Goal: Task Accomplishment & Management: Use online tool/utility

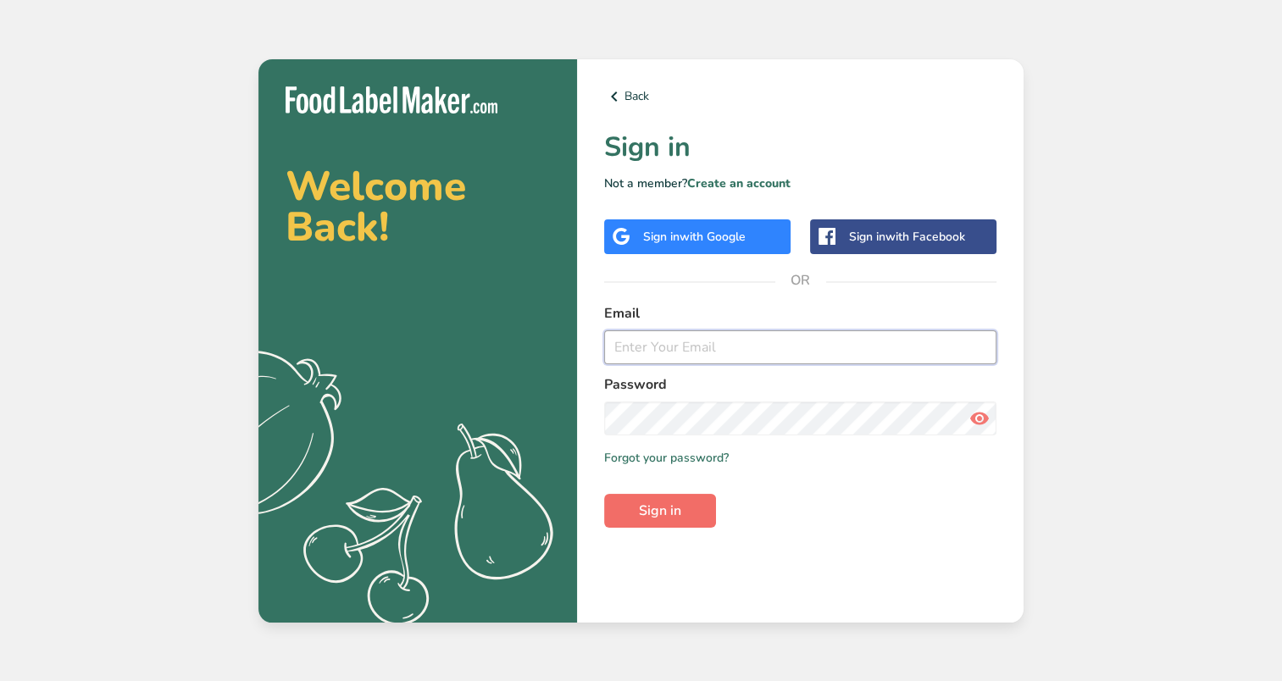
type input "[EMAIL_ADDRESS][DOMAIN_NAME]"
click at [657, 509] on span "Sign in" at bounding box center [660, 511] width 42 height 20
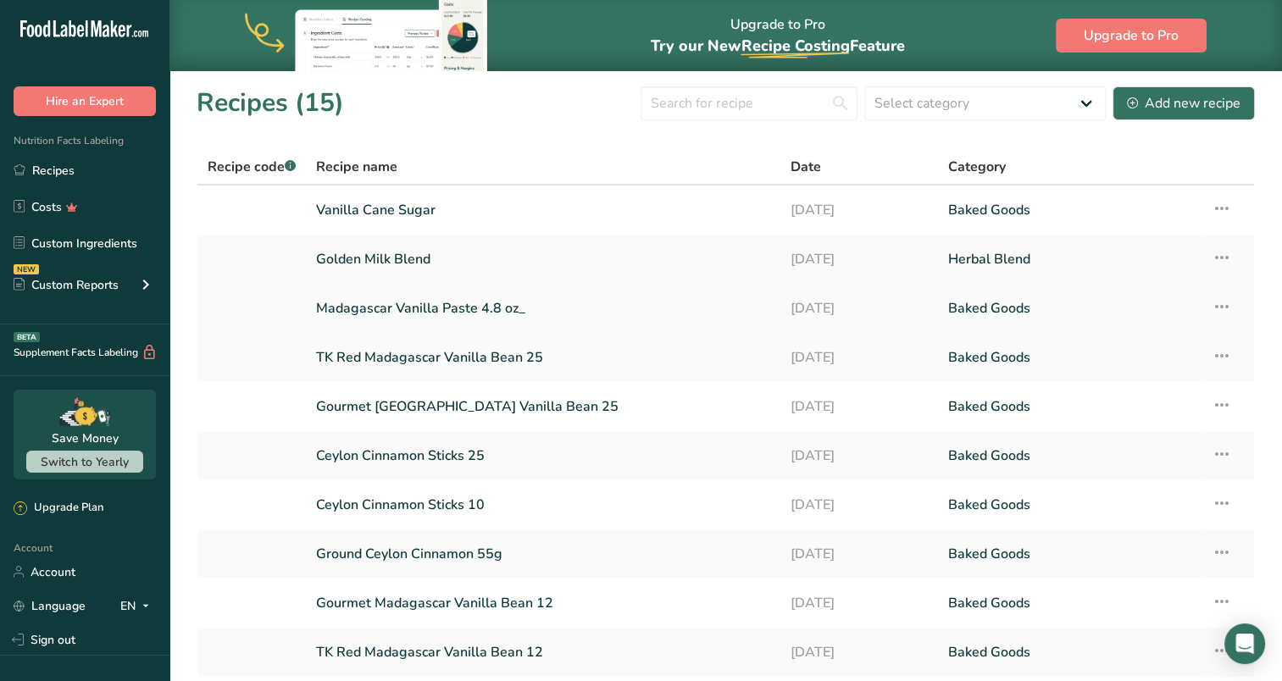
click at [451, 305] on link "Madagascar Vanilla Paste 4.8 oz_" at bounding box center [542, 309] width 453 height 36
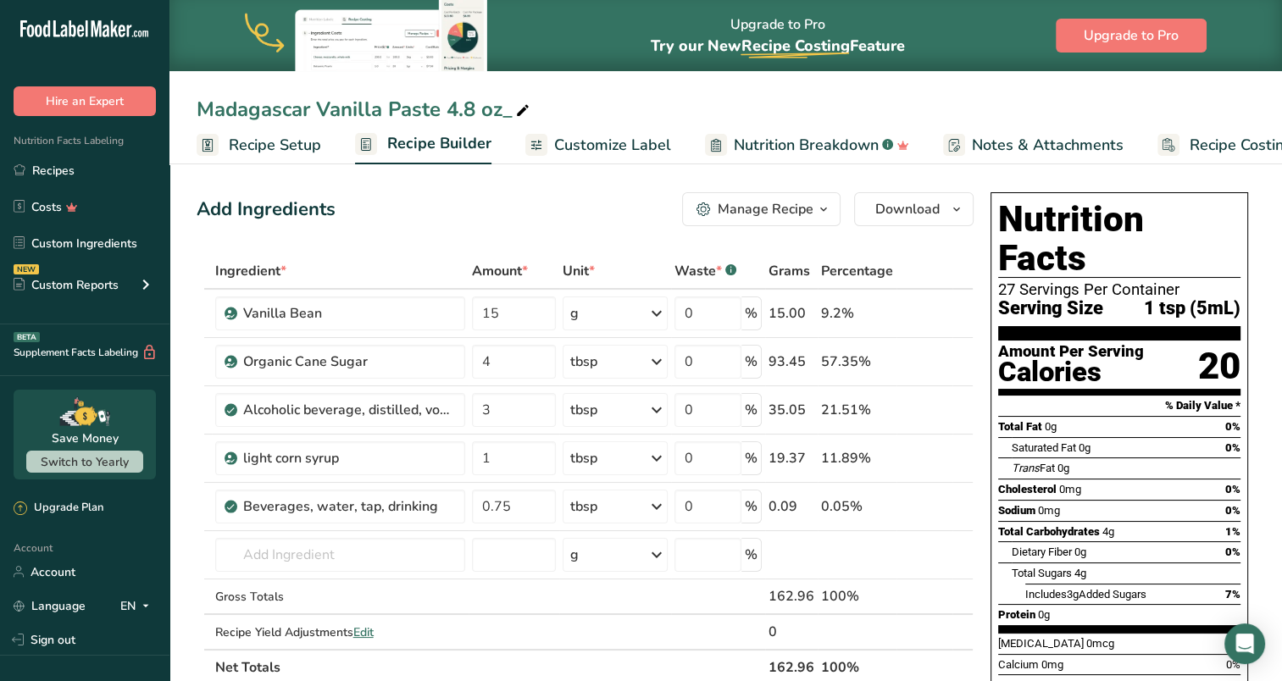
click at [616, 146] on span "Customize Label" at bounding box center [612, 145] width 117 height 23
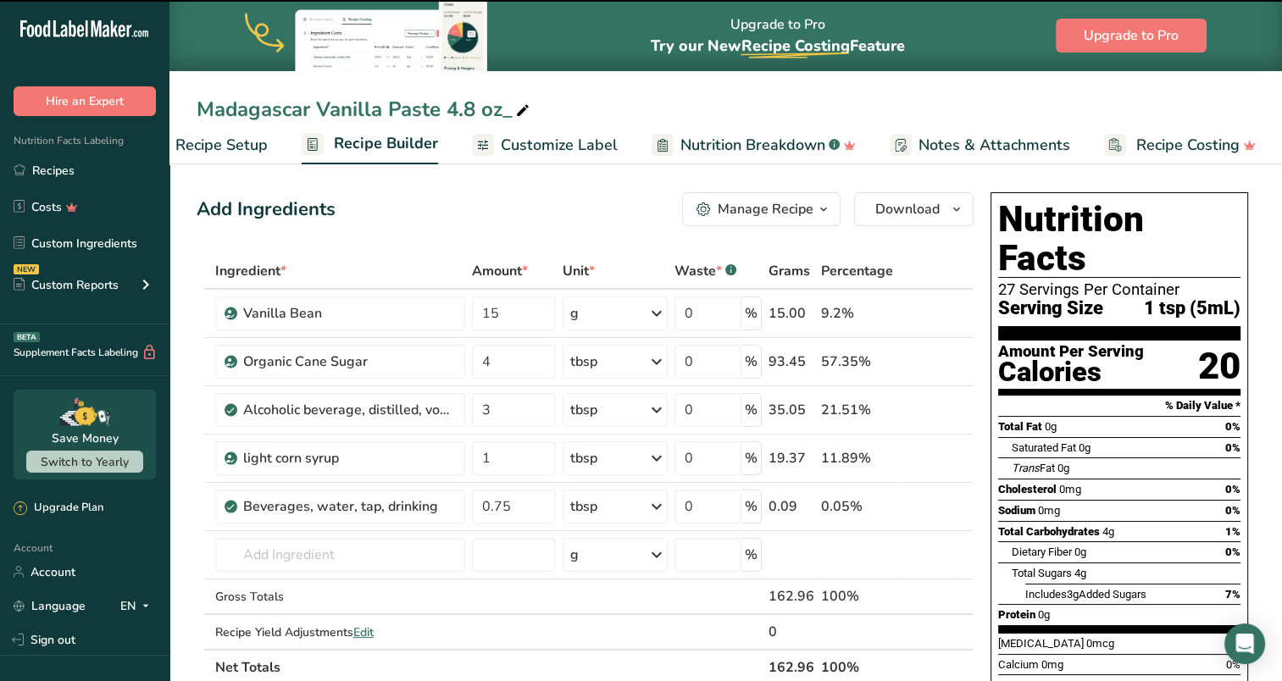
click at [997, 141] on span "Notes & Attachments" at bounding box center [994, 145] width 152 height 23
click at [723, 141] on span "Nutrition Breakdown" at bounding box center [752, 145] width 145 height 23
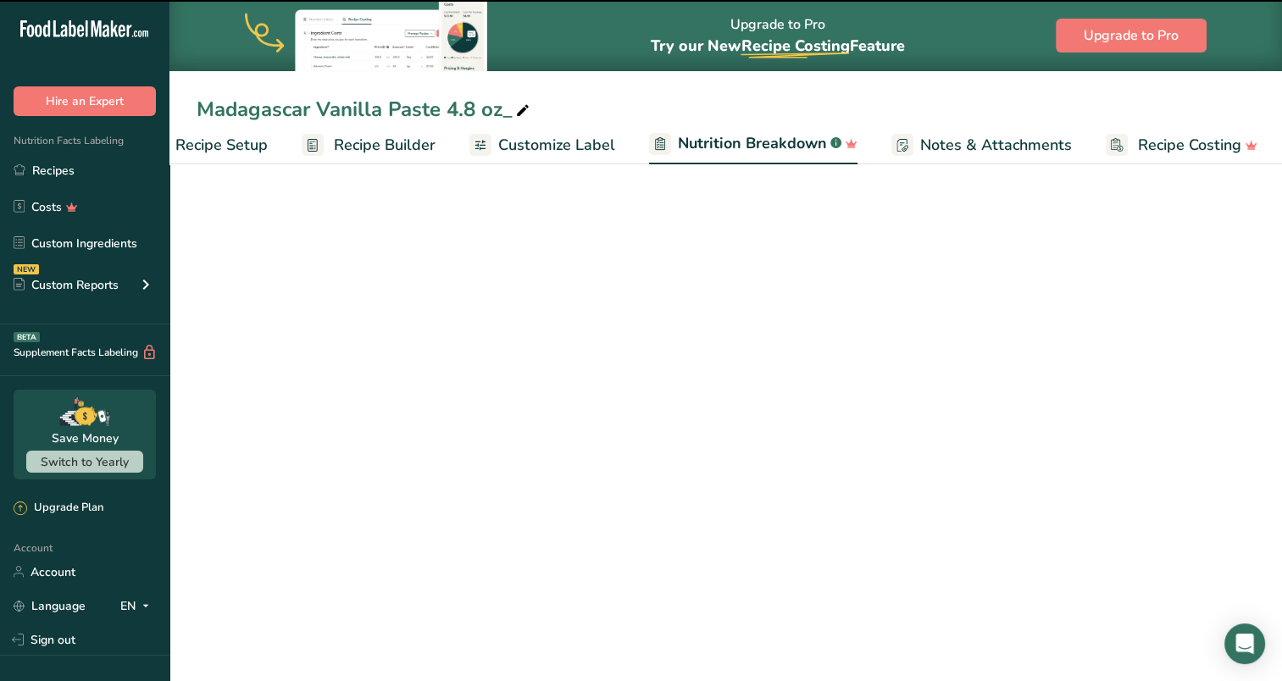
scroll to position [0, 54]
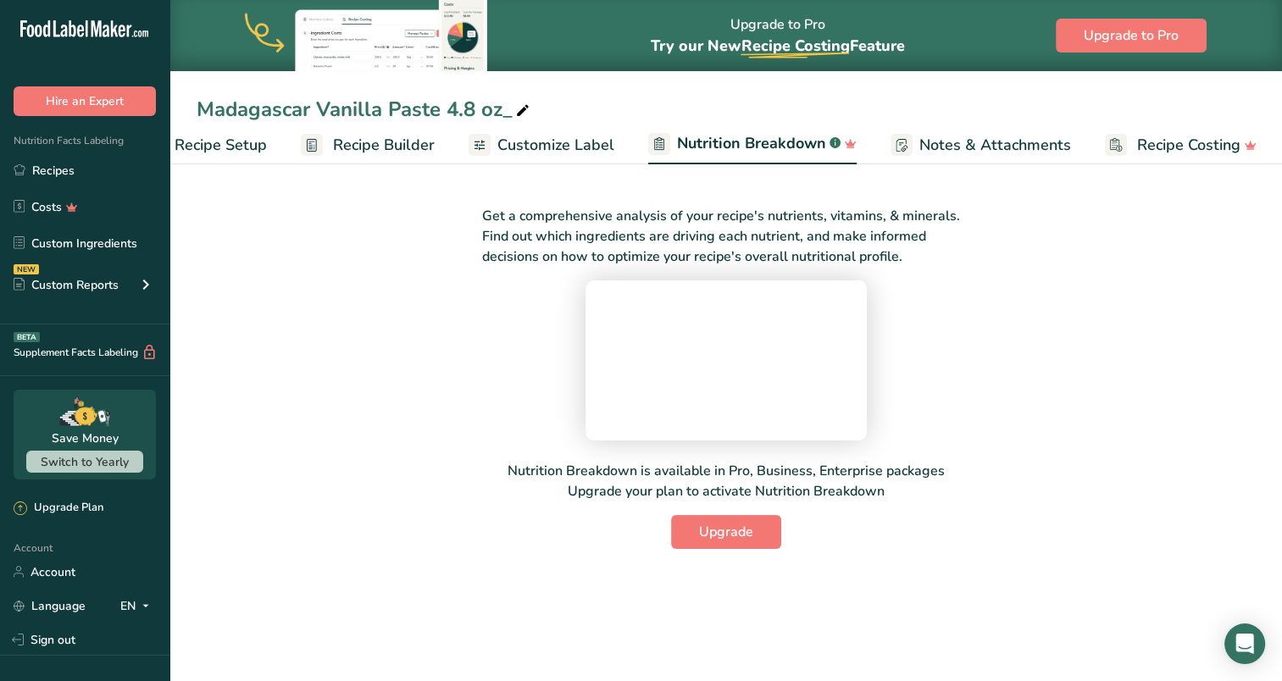
click at [578, 149] on span "Customize Label" at bounding box center [555, 145] width 117 height 23
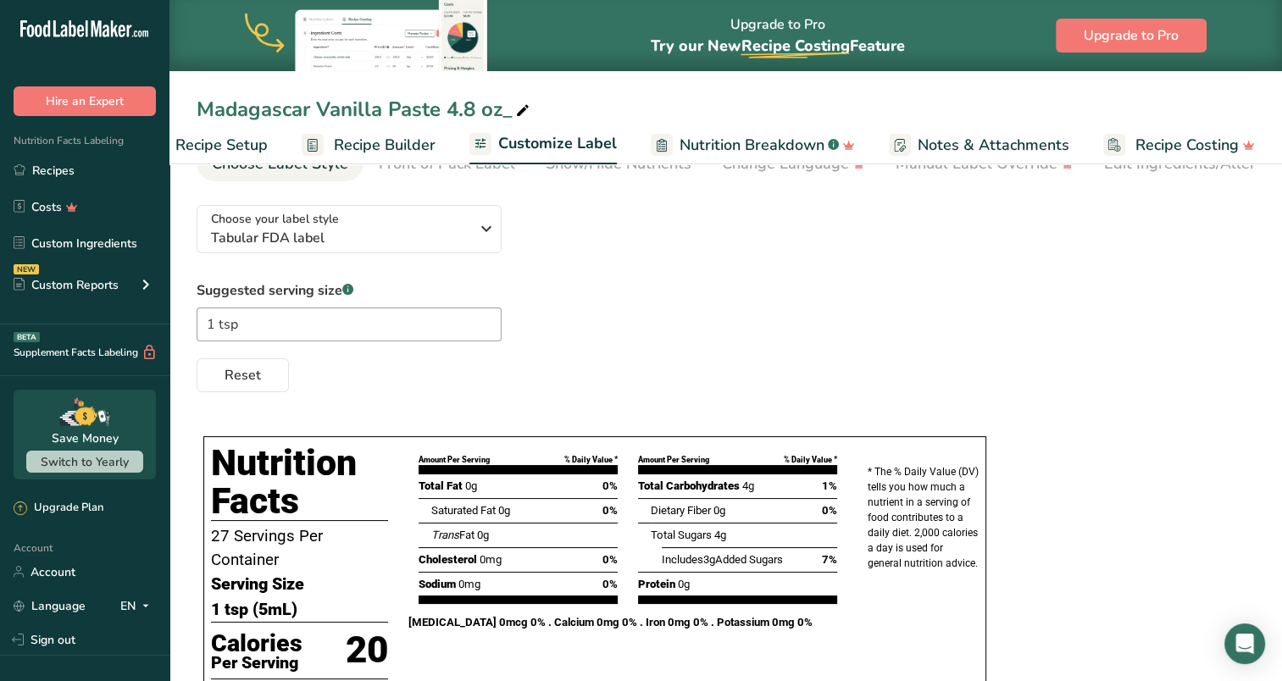
scroll to position [81, 0]
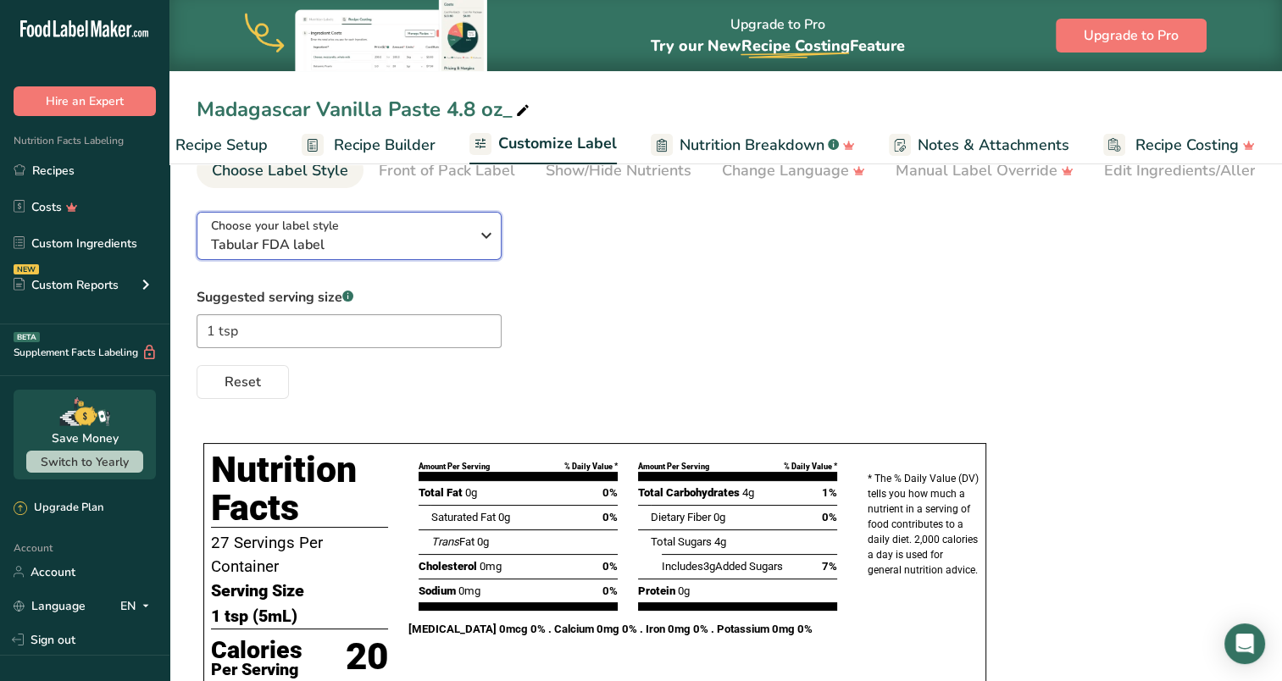
click at [434, 252] on span "Tabular FDA label" at bounding box center [340, 245] width 258 height 20
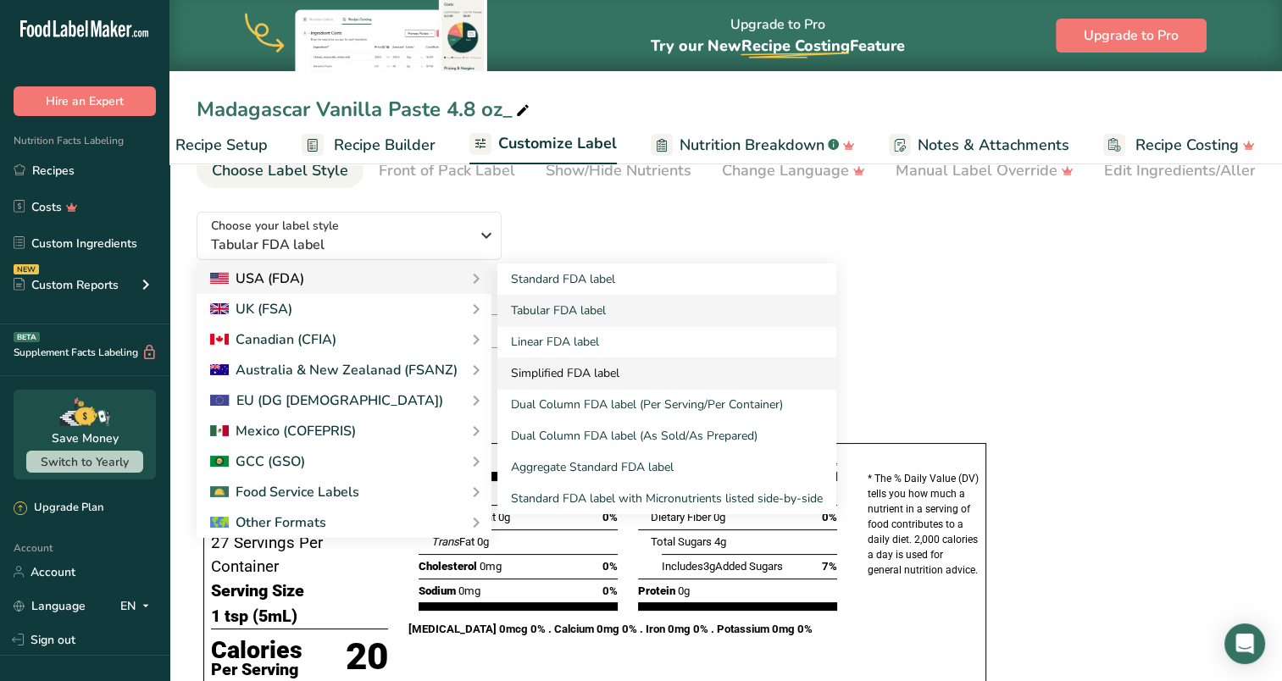
click at [557, 367] on link "Simplified FDA label" at bounding box center [666, 372] width 339 height 31
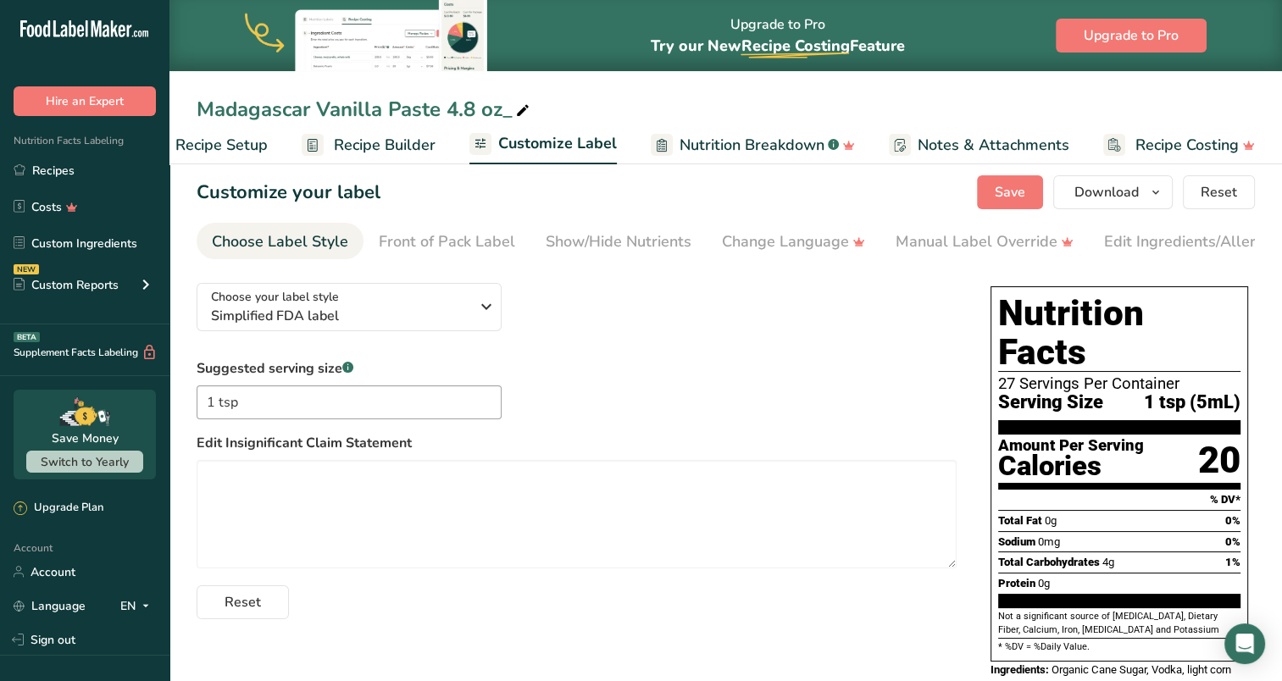
scroll to position [7, 0]
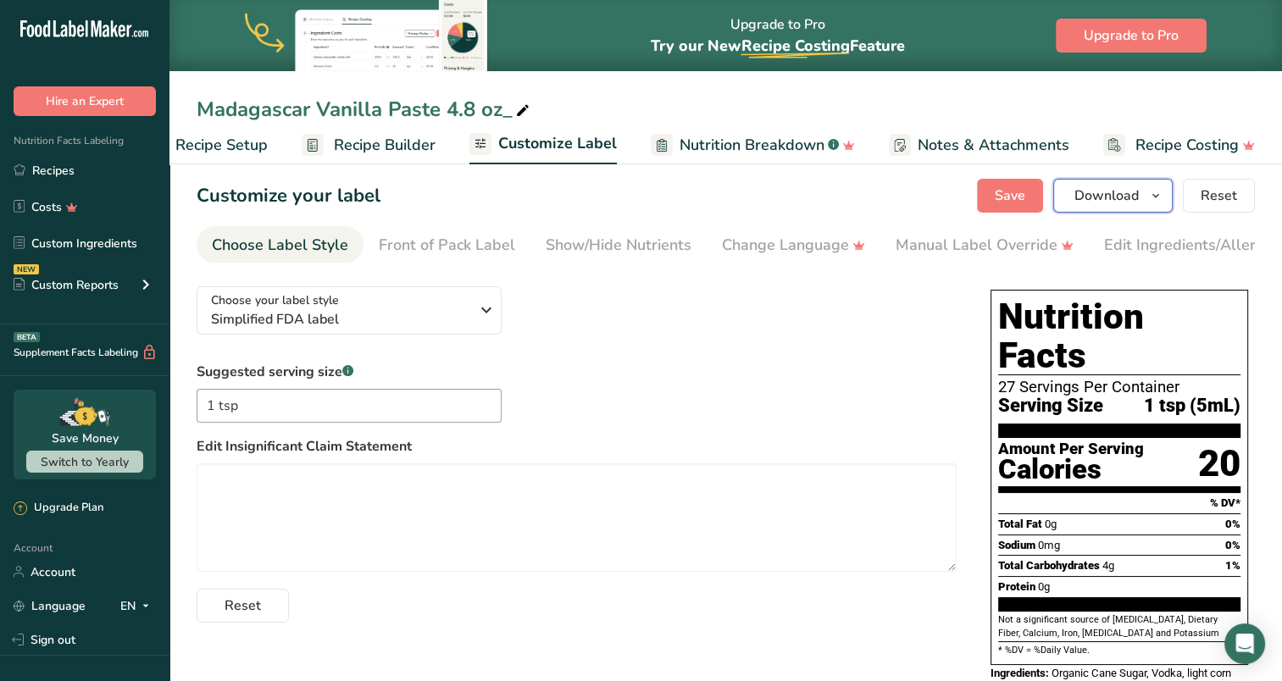
click at [1111, 200] on span "Download" at bounding box center [1106, 196] width 64 height 20
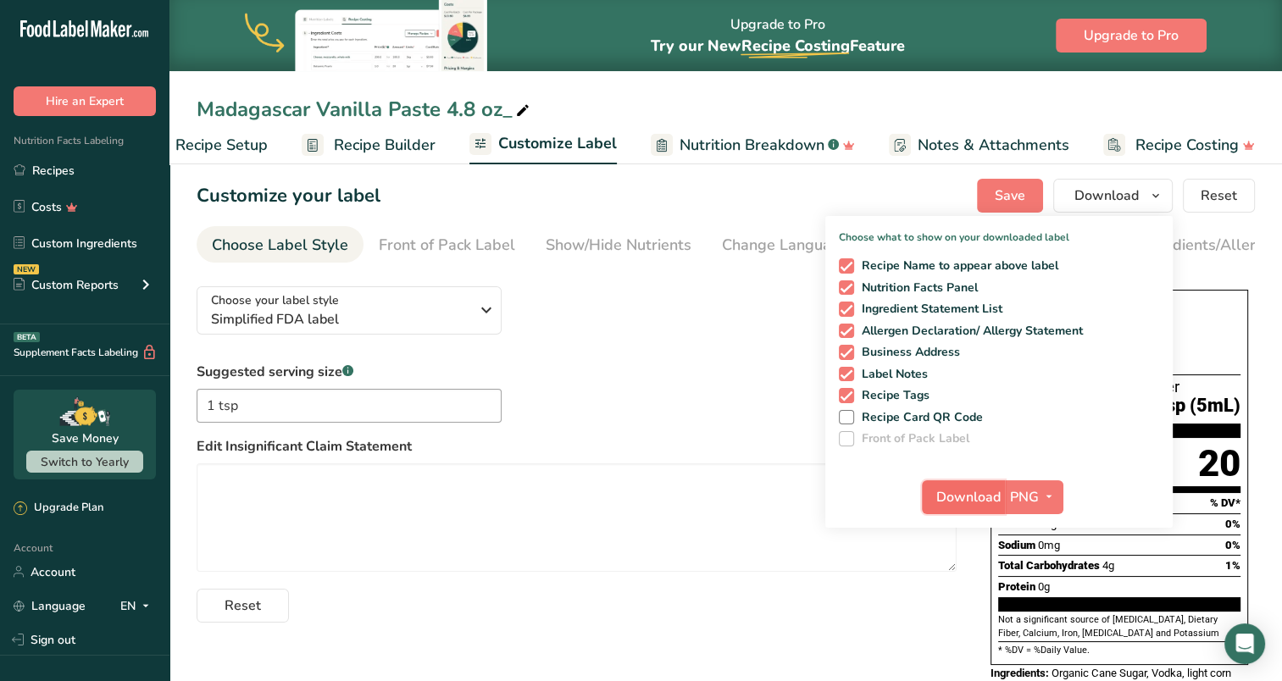
click at [997, 491] on span "Download" at bounding box center [968, 497] width 64 height 20
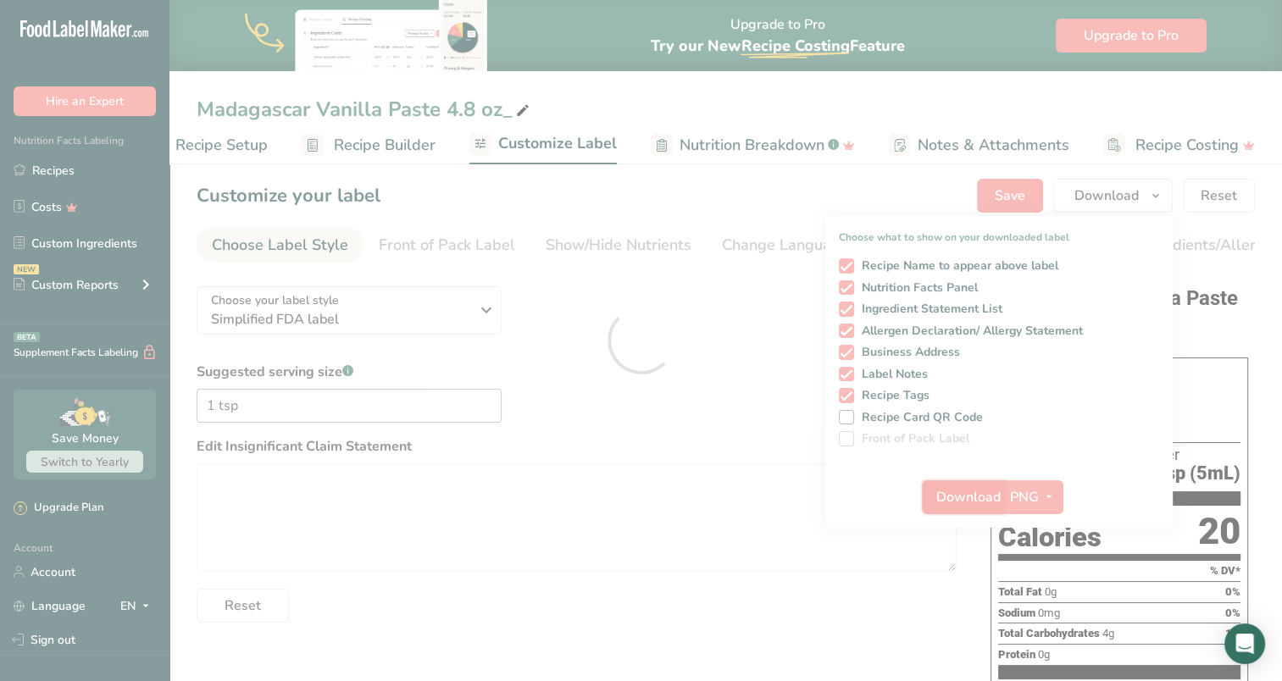
scroll to position [0, 0]
